Goal: Task Accomplishment & Management: Manage account settings

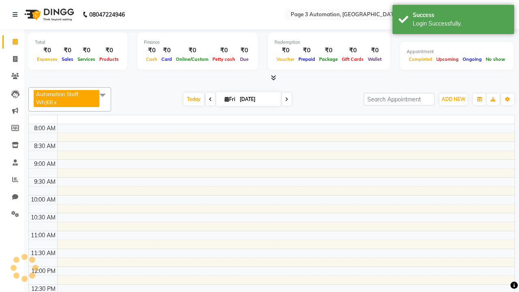
select select "en"
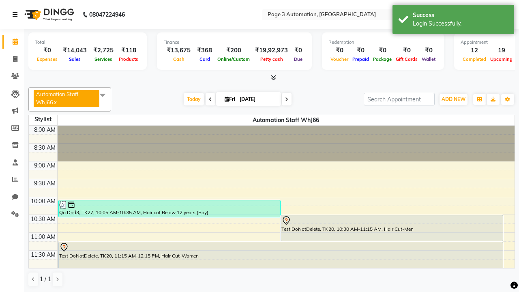
click at [17, 15] on icon at bounding box center [15, 15] width 5 height 6
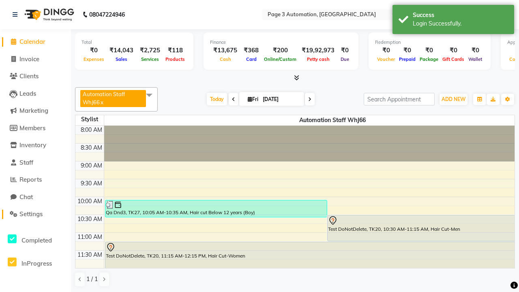
click at [35, 214] on span "Settings" at bounding box center [30, 214] width 23 height 8
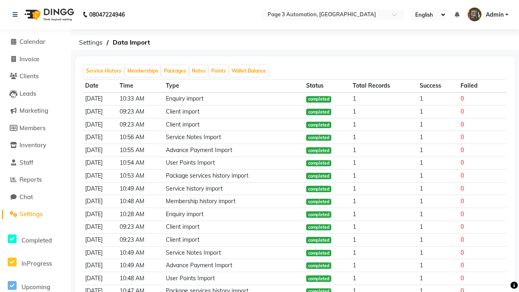
click at [487, 15] on span "Admin" at bounding box center [494, 15] width 18 height 9
